Goal: Information Seeking & Learning: Learn about a topic

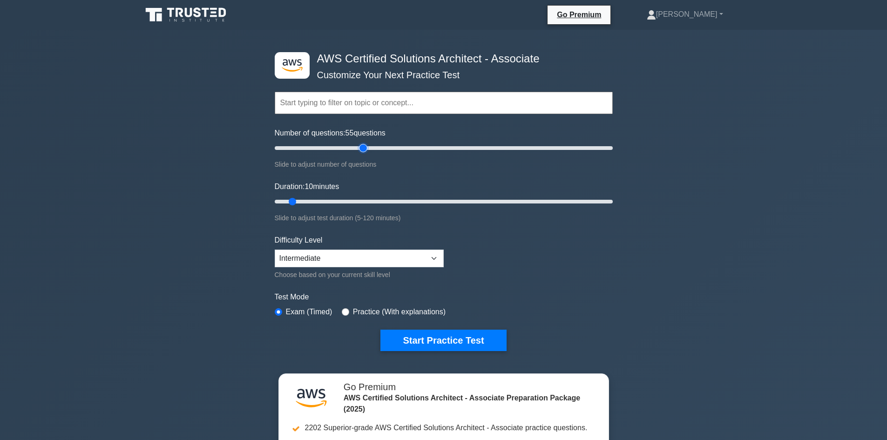
click at [363, 148] on input "Number of questions: 55 questions" at bounding box center [444, 148] width 338 height 11
drag, startPoint x: 374, startPoint y: 147, endPoint x: 319, endPoint y: 151, distance: 54.6
type input "30"
click at [320, 151] on input "Number of questions: 30 questions" at bounding box center [444, 148] width 338 height 11
drag, startPoint x: 293, startPoint y: 202, endPoint x: 322, endPoint y: 202, distance: 28.9
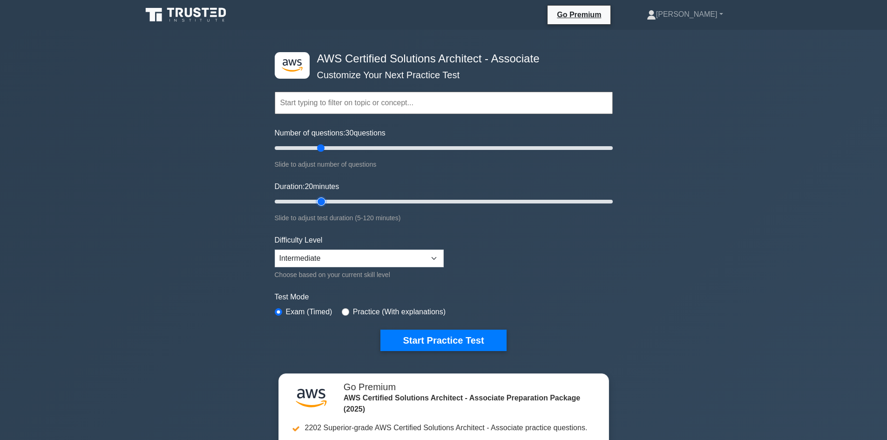
click at [322, 202] on input "Duration: 20 minutes" at bounding box center [444, 201] width 338 height 11
click at [370, 252] on select "Beginner Intermediate Expert" at bounding box center [359, 259] width 169 height 18
drag, startPoint x: 320, startPoint y: 201, endPoint x: 295, endPoint y: 201, distance: 24.7
click at [295, 201] on input "Duration: 10 minutes" at bounding box center [444, 201] width 338 height 11
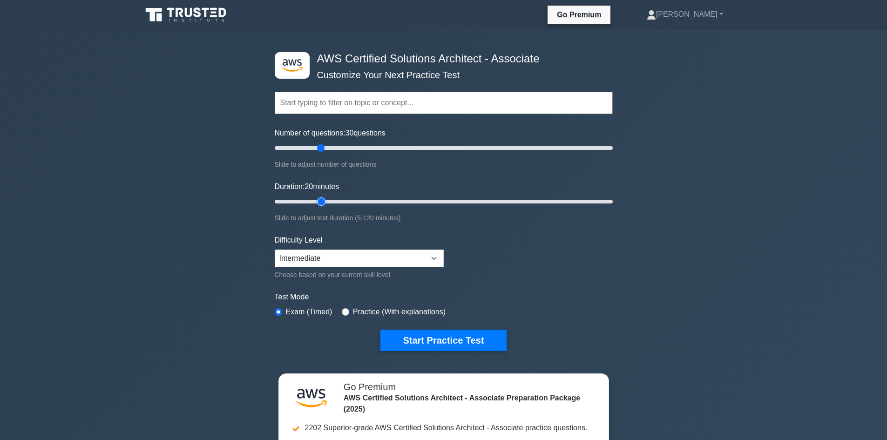
drag, startPoint x: 294, startPoint y: 201, endPoint x: 321, endPoint y: 201, distance: 27.0
type input "20"
click at [321, 201] on input "Duration: 20 minutes" at bounding box center [444, 201] width 338 height 11
drag, startPoint x: 322, startPoint y: 146, endPoint x: 307, endPoint y: 146, distance: 14.9
type input "20"
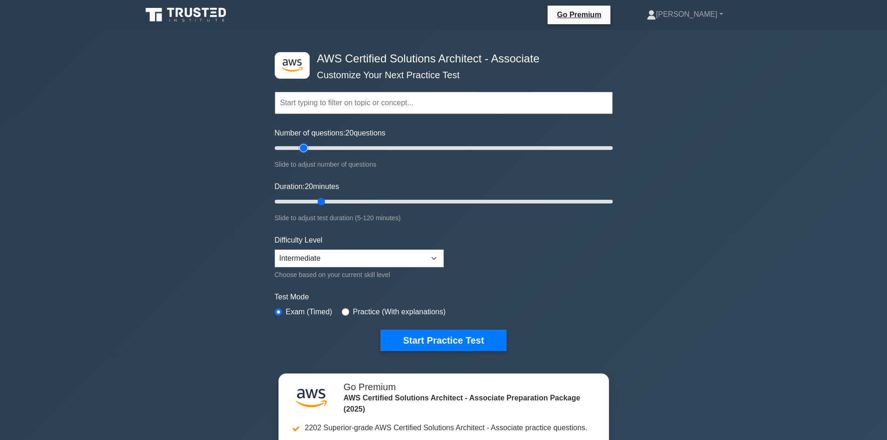
click at [307, 146] on input "Number of questions: 20 questions" at bounding box center [444, 148] width 338 height 11
click at [413, 258] on select "Beginner Intermediate Expert" at bounding box center [359, 259] width 169 height 18
select select "expert"
click at [275, 250] on select "Beginner Intermediate Expert" at bounding box center [359, 259] width 169 height 18
drag, startPoint x: 301, startPoint y: 149, endPoint x: 287, endPoint y: 149, distance: 13.5
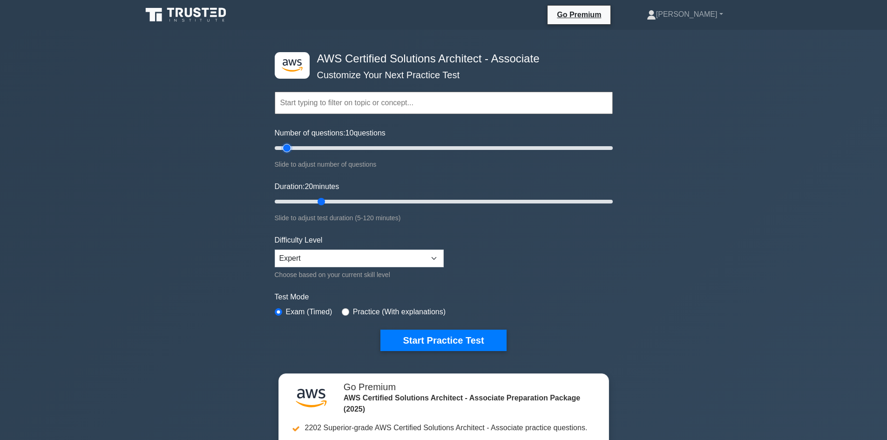
type input "10"
click at [287, 149] on input "Number of questions: 10 questions" at bounding box center [444, 148] width 338 height 11
click at [433, 341] on button "Start Practice Test" at bounding box center [444, 340] width 126 height 21
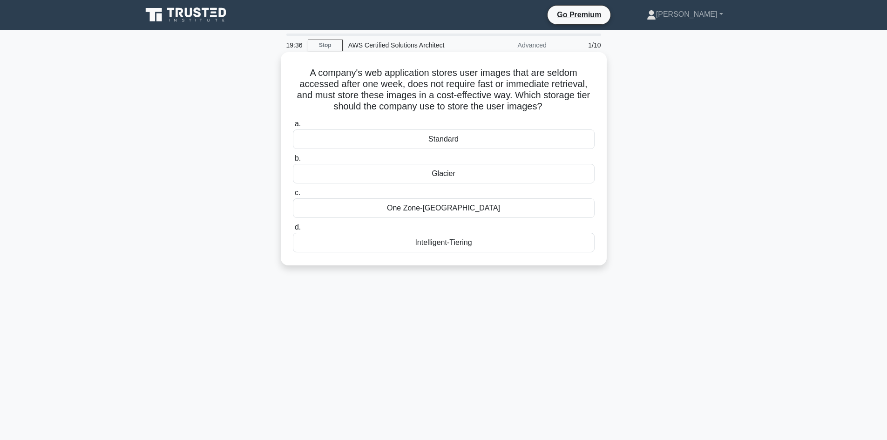
click at [457, 180] on div "Glacier" at bounding box center [444, 174] width 302 height 20
click at [293, 162] on input "b. Glacier" at bounding box center [293, 159] width 0 height 6
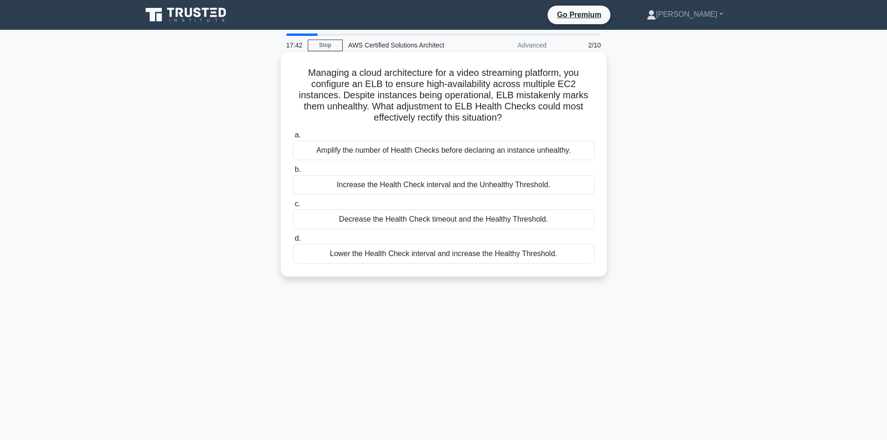
click at [408, 190] on div "Increase the Health Check interval and the Unhealthy Threshold." at bounding box center [444, 185] width 302 height 20
click at [293, 173] on input "b. Increase the Health Check interval and the Unhealthy Threshold." at bounding box center [293, 170] width 0 height 6
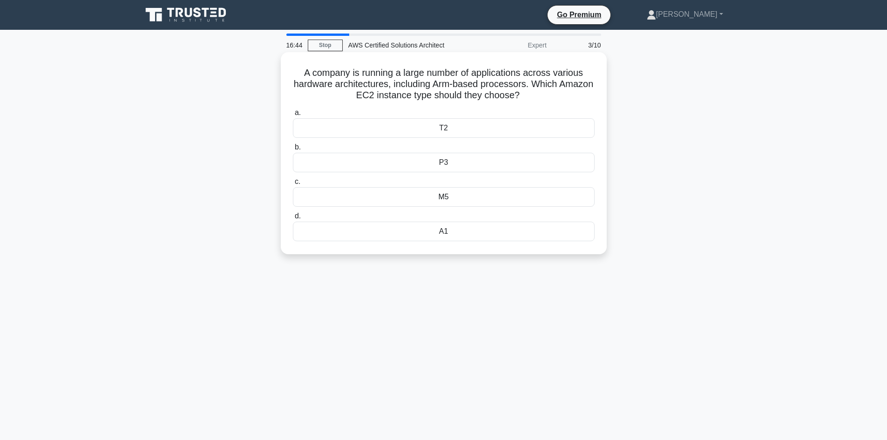
click at [467, 170] on div "P3" at bounding box center [444, 163] width 302 height 20
click at [293, 150] on input "b. P3" at bounding box center [293, 147] width 0 height 6
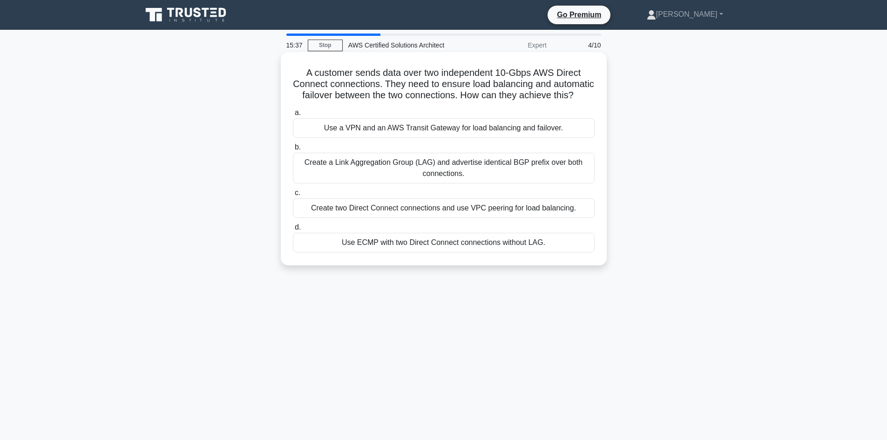
click at [474, 183] on div "Create a Link Aggregation Group (LAG) and advertise identical BGP prefix over b…" at bounding box center [444, 168] width 302 height 31
click at [293, 150] on input "b. Create a Link Aggregation Group (LAG) and advertise identical BGP prefix ove…" at bounding box center [293, 147] width 0 height 6
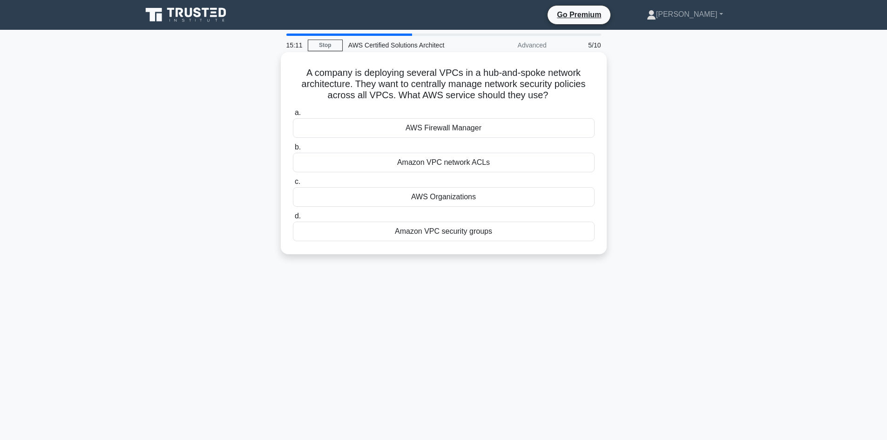
click at [459, 128] on div "AWS Firewall Manager" at bounding box center [444, 128] width 302 height 20
click at [293, 116] on input "a. AWS Firewall Manager" at bounding box center [293, 113] width 0 height 6
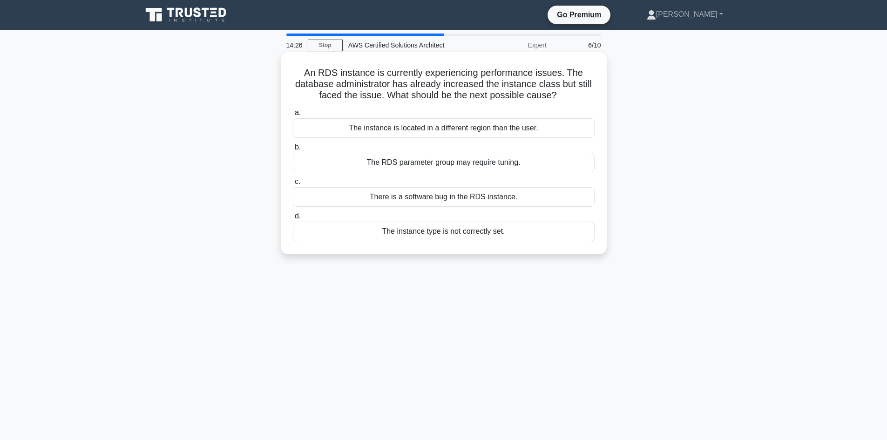
click at [481, 169] on div "The RDS parameter group may require tuning." at bounding box center [444, 163] width 302 height 20
click at [293, 150] on input "b. The RDS parameter group may require tuning." at bounding box center [293, 147] width 0 height 6
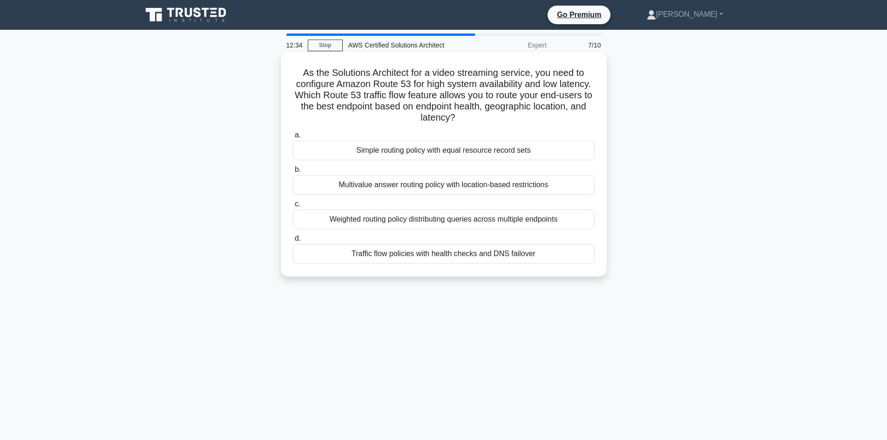
click at [449, 216] on div "Weighted routing policy distributing queries across multiple endpoints" at bounding box center [444, 220] width 302 height 20
click at [293, 207] on input "c. Weighted routing policy distributing queries across multiple endpoints" at bounding box center [293, 204] width 0 height 6
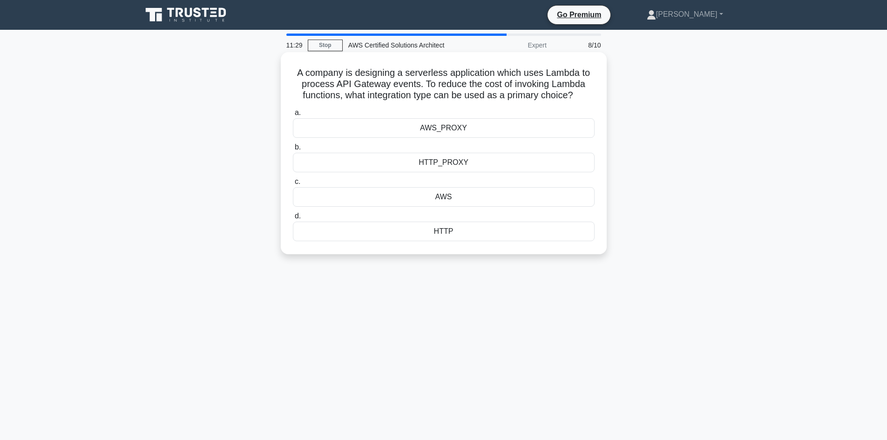
click at [426, 168] on div "HTTP_PROXY" at bounding box center [444, 163] width 302 height 20
click at [293, 150] on input "b. HTTP_PROXY" at bounding box center [293, 147] width 0 height 6
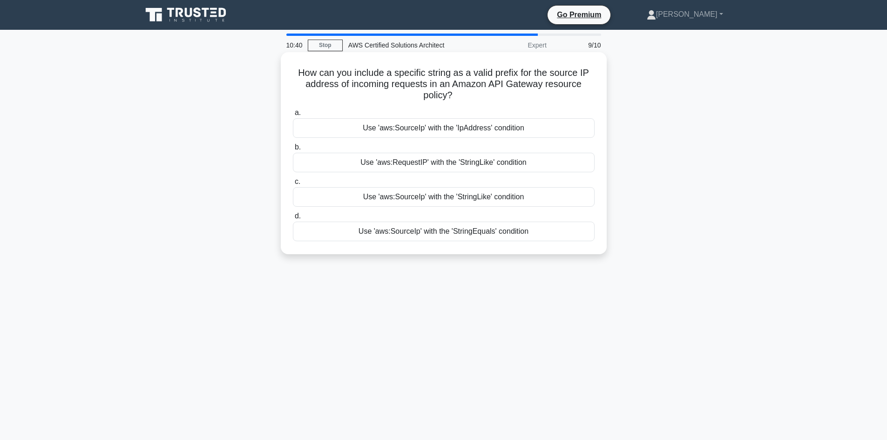
click at [396, 198] on div "Use 'aws:SourceIp' with the 'StringLike' condition" at bounding box center [444, 197] width 302 height 20
click at [293, 185] on input "c. Use 'aws:SourceIp' with the 'StringLike' condition" at bounding box center [293, 182] width 0 height 6
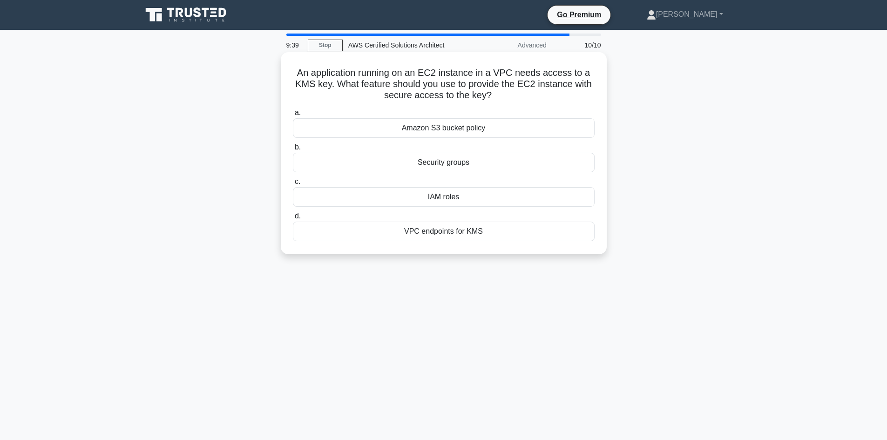
click at [442, 226] on div "VPC endpoints for KMS" at bounding box center [444, 232] width 302 height 20
click at [293, 219] on input "d. VPC endpoints for KMS" at bounding box center [293, 216] width 0 height 6
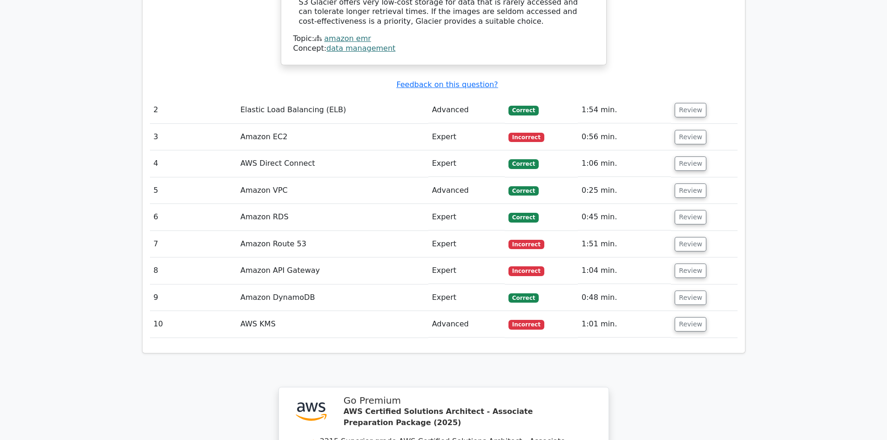
scroll to position [1163, 0]
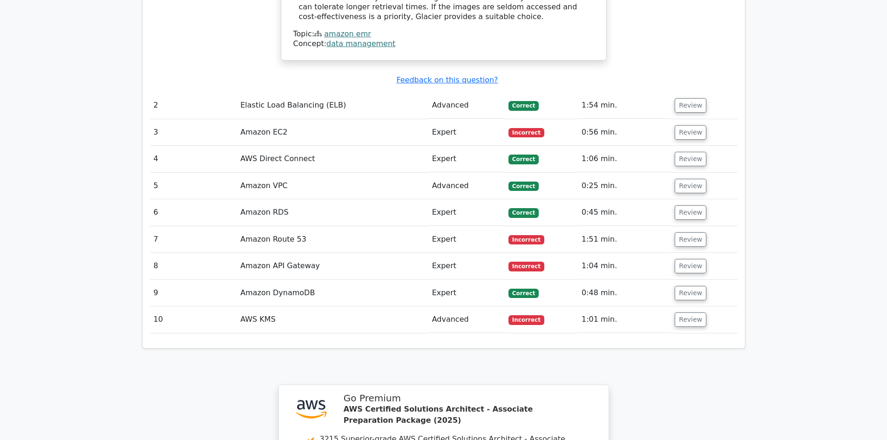
click at [288, 307] on td "AWS KMS" at bounding box center [332, 320] width 191 height 27
click at [682, 313] on button "Review" at bounding box center [691, 320] width 32 height 14
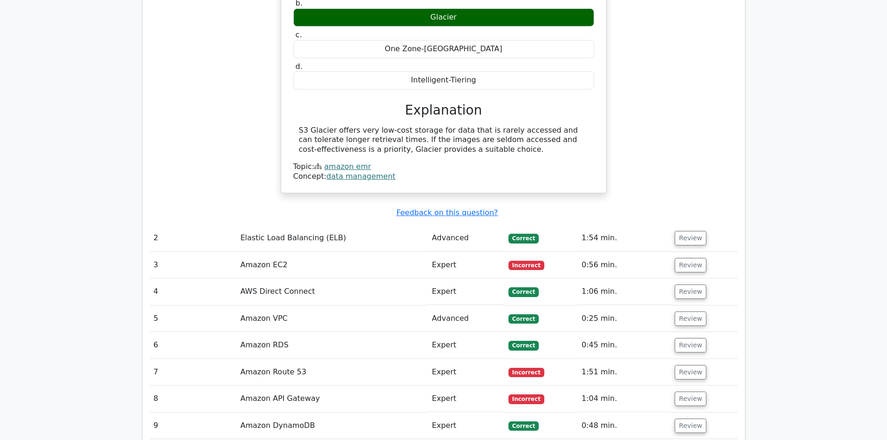
scroll to position [1037, 0]
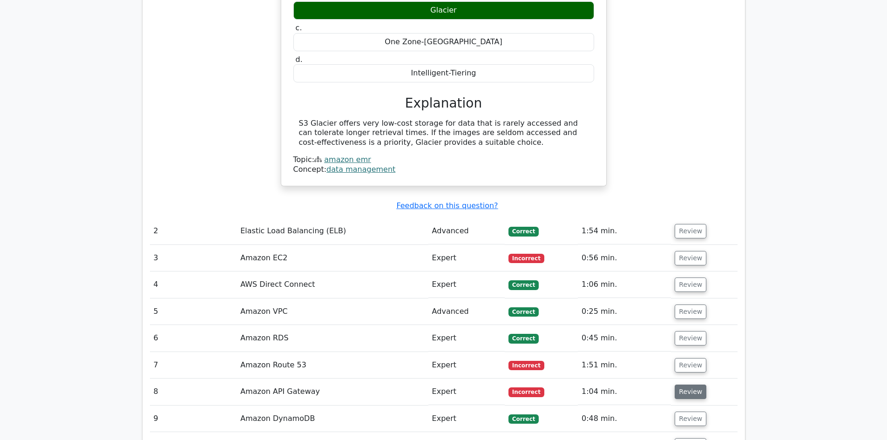
click at [679, 385] on button "Review" at bounding box center [691, 392] width 32 height 14
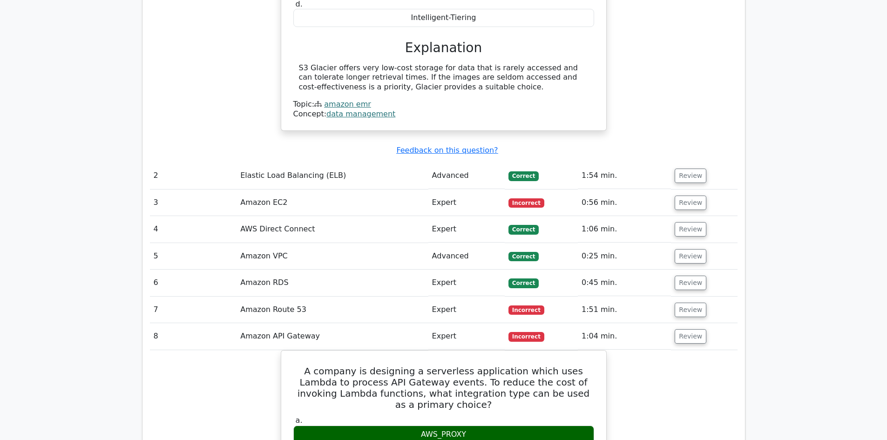
scroll to position [1092, 0]
click at [682, 196] on button "Review" at bounding box center [691, 203] width 32 height 14
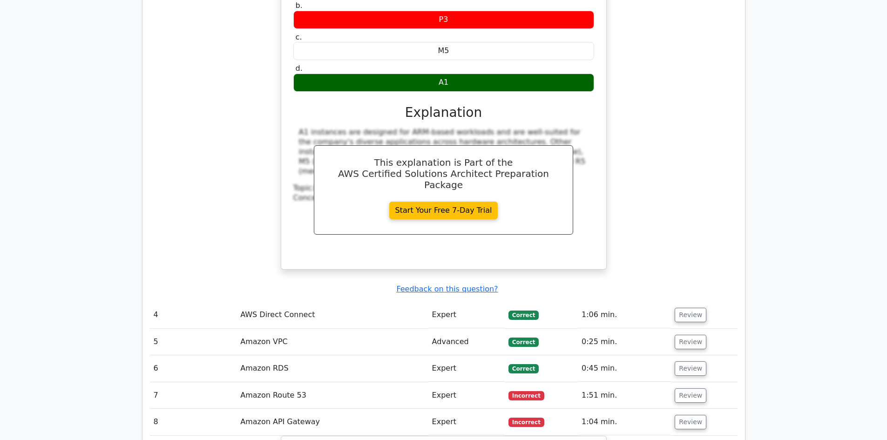
scroll to position [1455, 0]
